Goal: Transaction & Acquisition: Purchase product/service

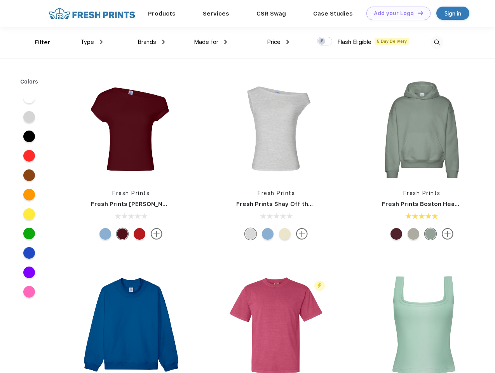
scroll to position [0, 0]
click at [396, 13] on link "Add your Logo Design Tool" at bounding box center [398, 14] width 64 height 14
click at [0, 0] on div "Design Tool" at bounding box center [0, 0] width 0 height 0
click at [417, 13] on link "Add your Logo Design Tool" at bounding box center [398, 14] width 64 height 14
click at [37, 42] on div "Filter" at bounding box center [43, 42] width 16 height 9
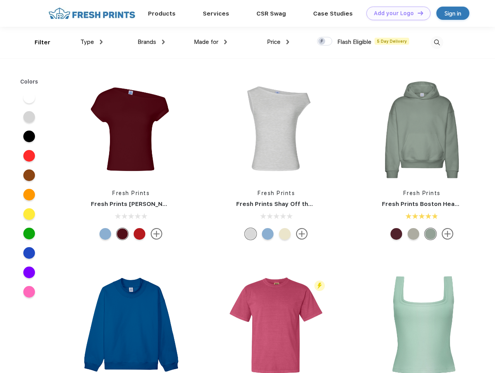
click at [92, 42] on span "Type" at bounding box center [87, 41] width 14 height 7
click at [151, 42] on span "Brands" at bounding box center [147, 41] width 19 height 7
click at [211, 42] on span "Made for" at bounding box center [206, 41] width 24 height 7
click at [278, 42] on span "Price" at bounding box center [274, 41] width 14 height 7
click at [325, 42] on div at bounding box center [324, 41] width 15 height 9
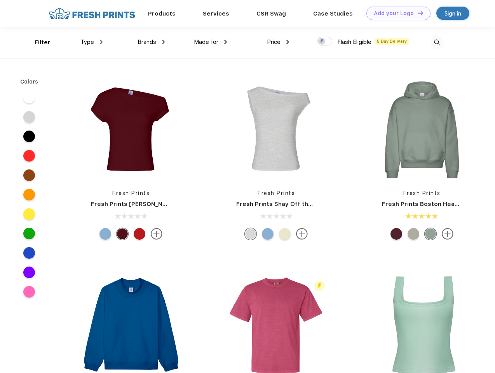
click at [322, 42] on input "checkbox" at bounding box center [319, 39] width 5 height 5
checkbox input "true"
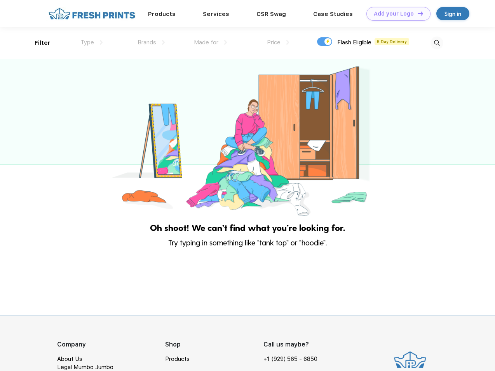
click at [437, 42] on img at bounding box center [437, 43] width 13 height 13
